Goal: Check status: Check status

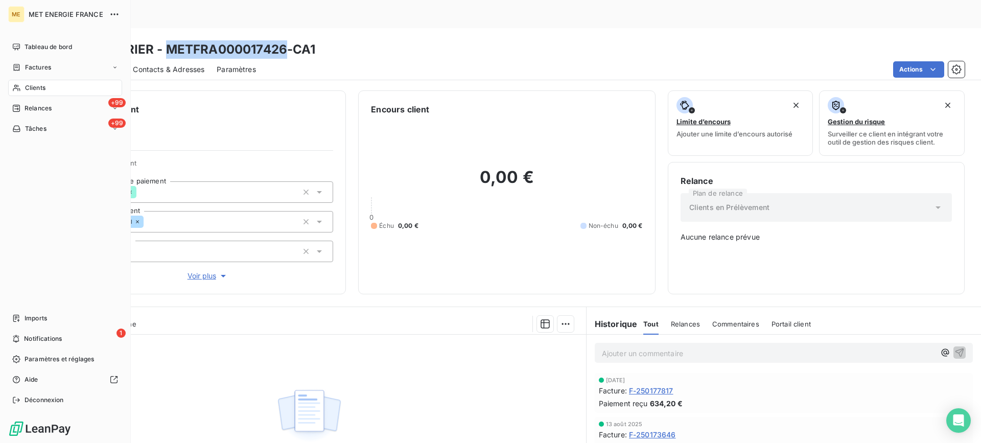
click at [20, 84] on icon at bounding box center [16, 88] width 9 height 8
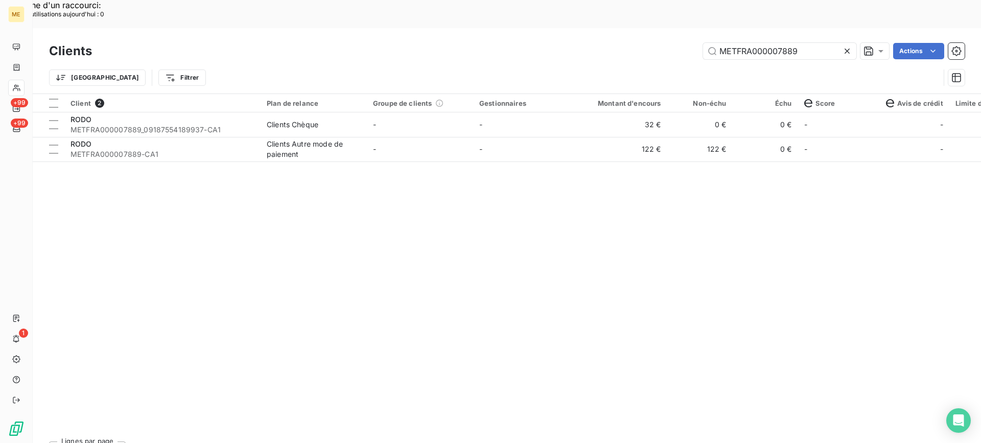
drag, startPoint x: 671, startPoint y: 25, endPoint x: 660, endPoint y: 25, distance: 11.2
click at [660, 43] on div "METFRA000007889 Actions" at bounding box center [534, 51] width 860 height 16
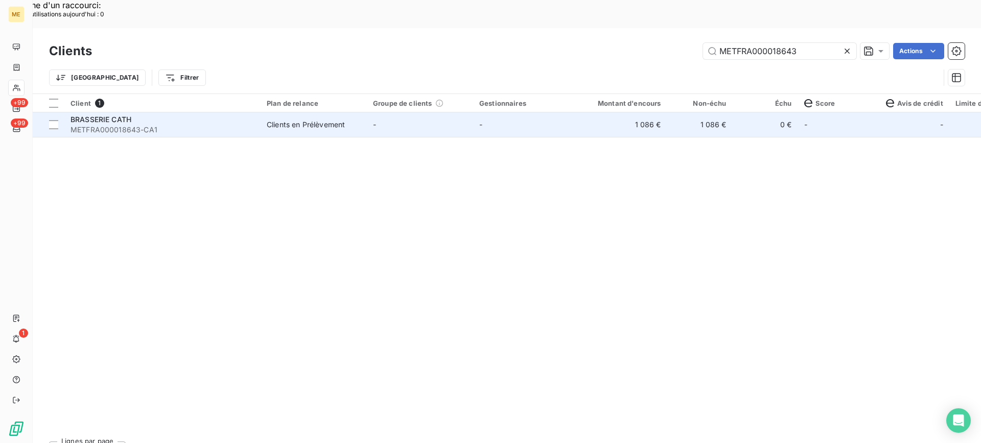
type input "METFRA000018643"
click at [192, 125] on span "METFRA000018643-CA1" at bounding box center [163, 130] width 184 height 10
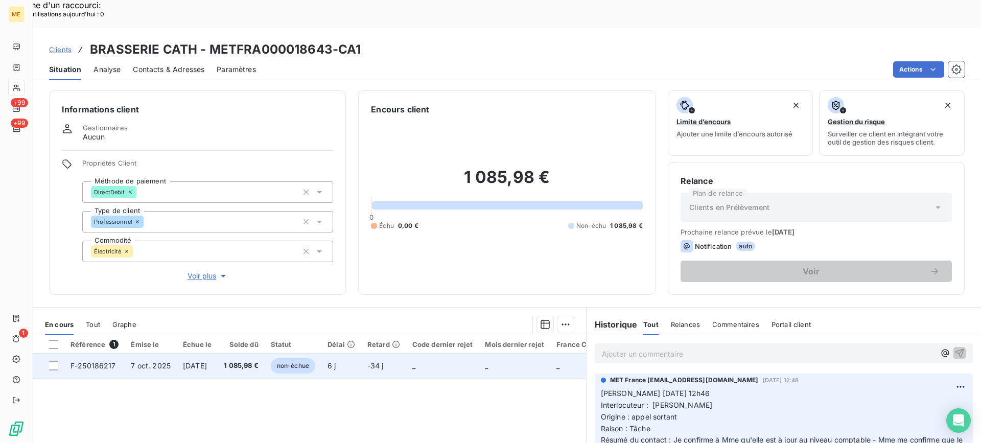
click at [188, 354] on td "[DATE]" at bounding box center [197, 366] width 41 height 25
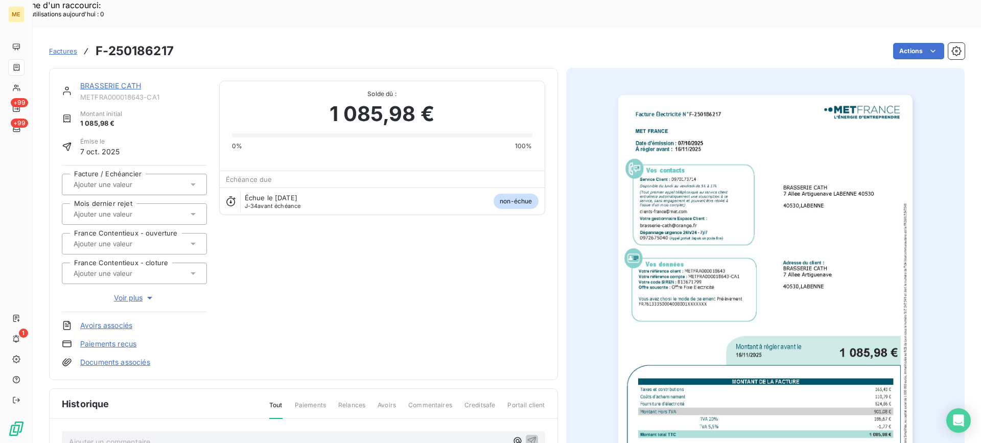
click at [716, 200] on img "button" at bounding box center [765, 303] width 294 height 416
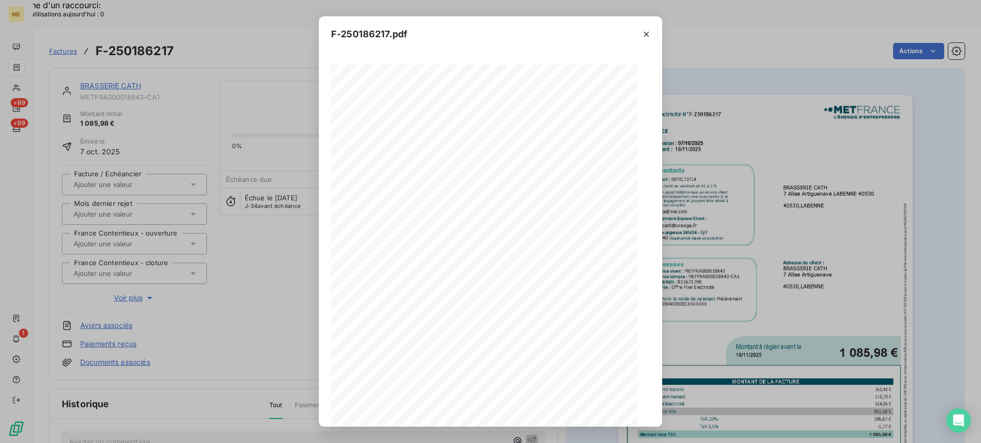
click at [529, 406] on icon "button" at bounding box center [528, 411] width 10 height 10
